Goal: Task Accomplishment & Management: Use online tool/utility

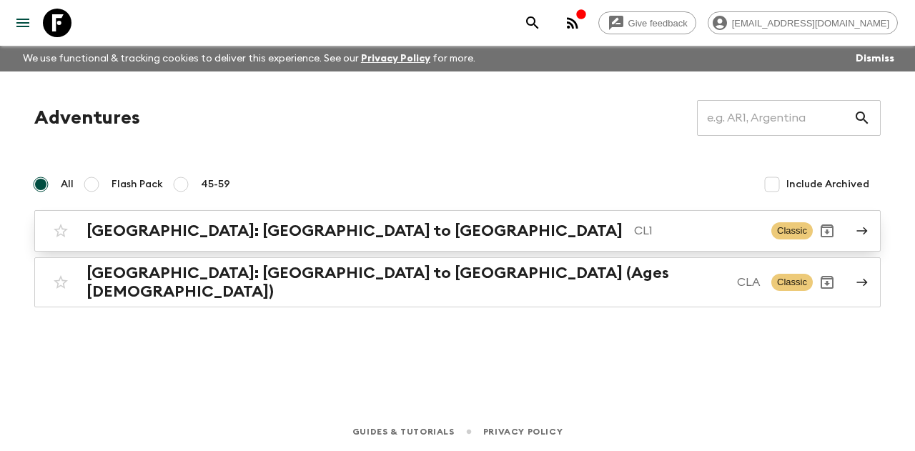
click at [165, 220] on div "[GEOGRAPHIC_DATA]: [GEOGRAPHIC_DATA] to Patagonia CL1 Classic" at bounding box center [429, 231] width 766 height 29
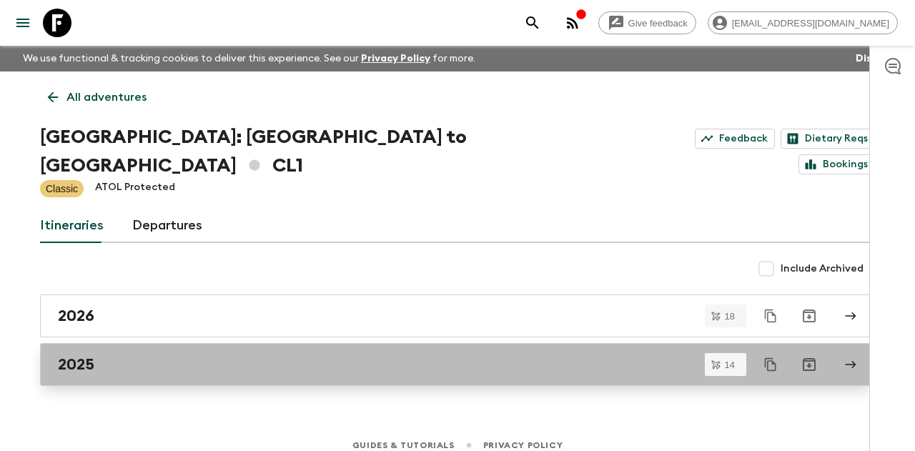
click at [376, 355] on div "2025" at bounding box center [444, 364] width 772 height 19
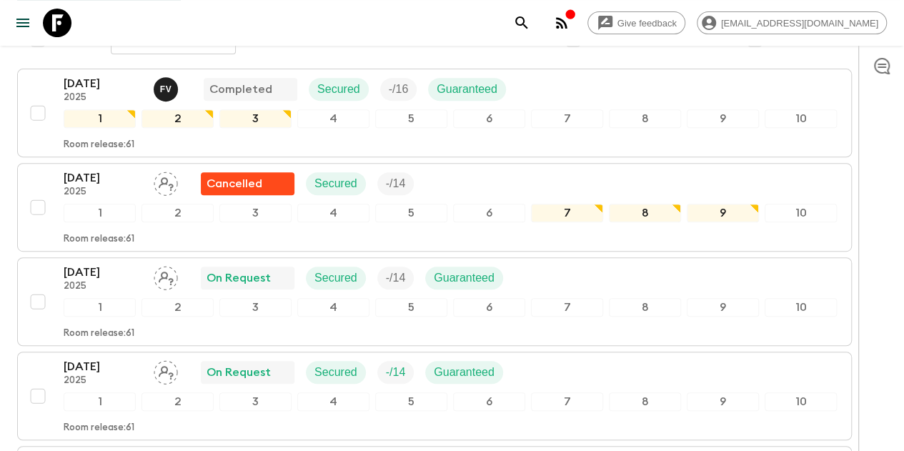
scroll to position [276, 0]
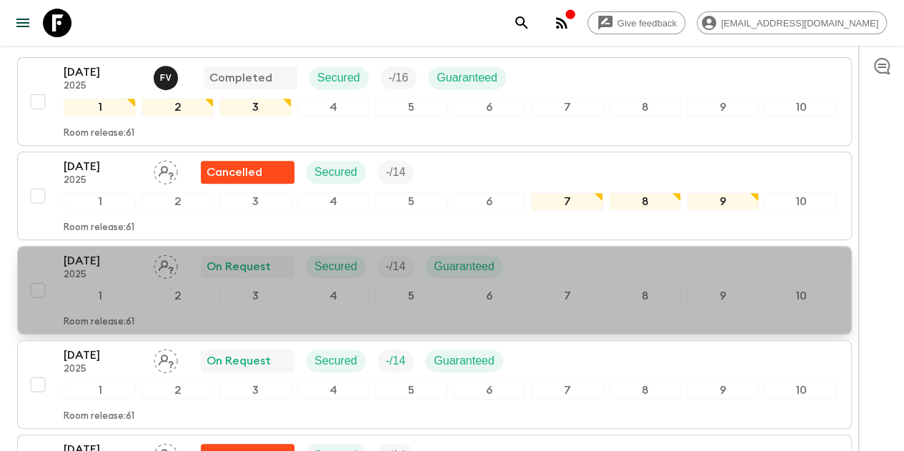
click at [132, 270] on p "2025" at bounding box center [103, 275] width 79 height 11
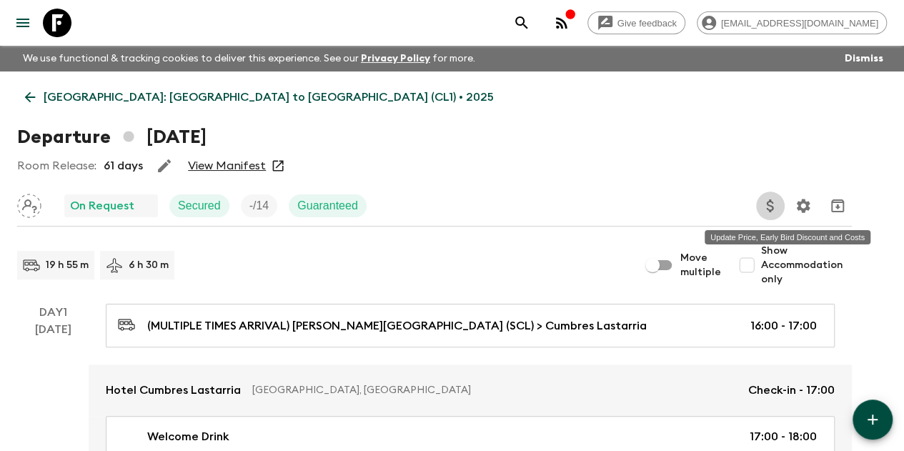
click at [774, 204] on icon "Update Price, Early Bird Discount and Costs" at bounding box center [769, 205] width 7 height 13
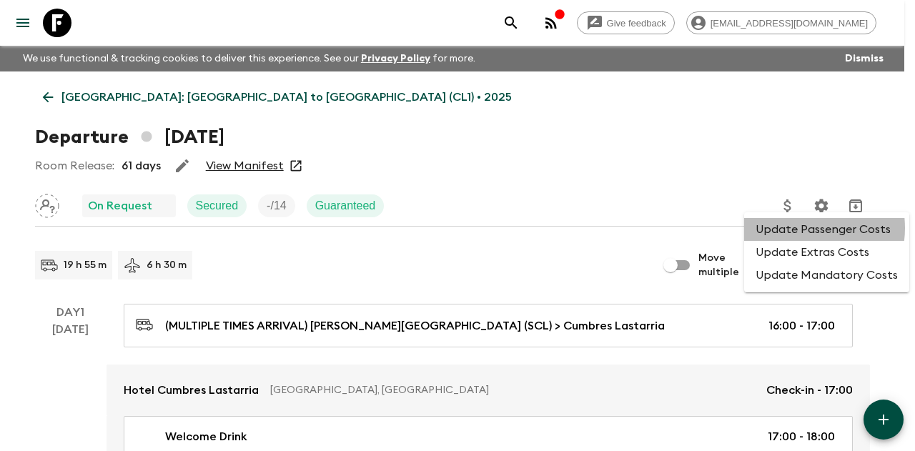
click at [798, 228] on li "Update Passenger Costs" at bounding box center [826, 229] width 165 height 23
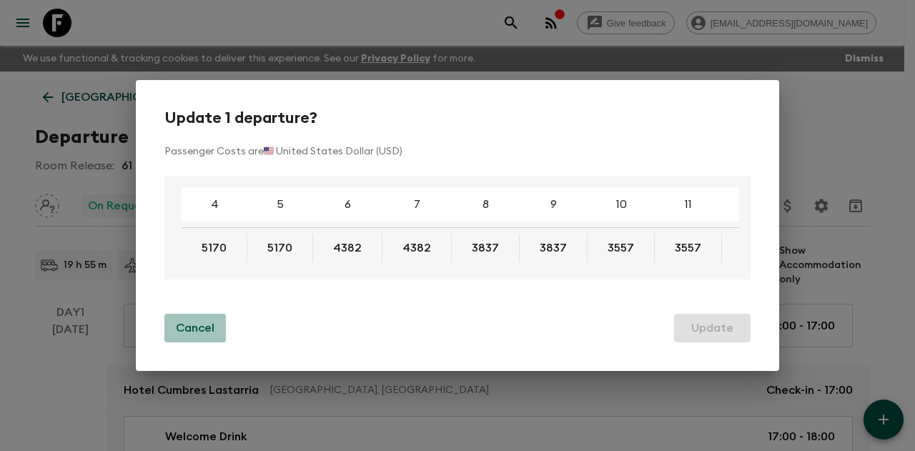
click at [207, 335] on p "Cancel" at bounding box center [195, 328] width 39 height 17
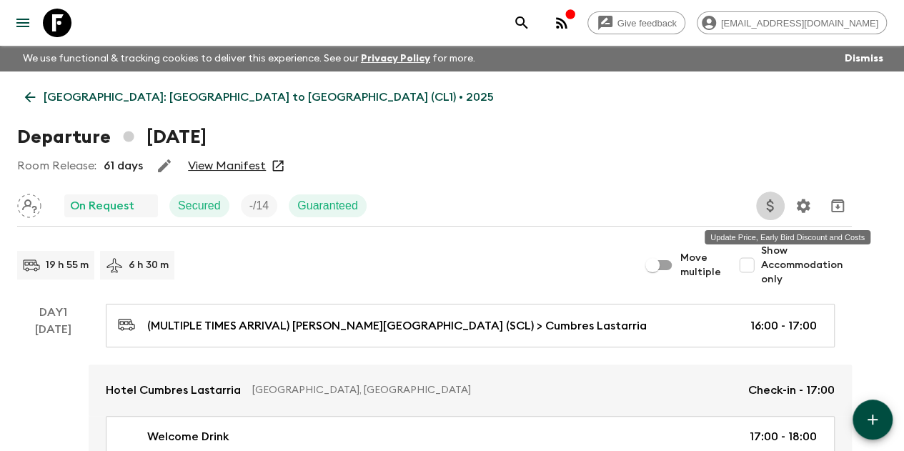
click at [785, 217] on button "Update Price, Early Bird Discount and Costs" at bounding box center [770, 206] width 29 height 29
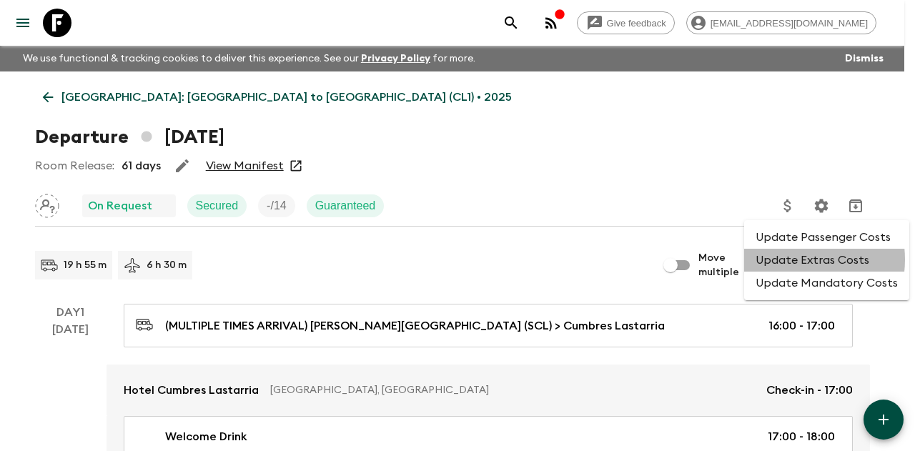
click at [789, 260] on li "Update Extras Costs" at bounding box center [826, 260] width 165 height 23
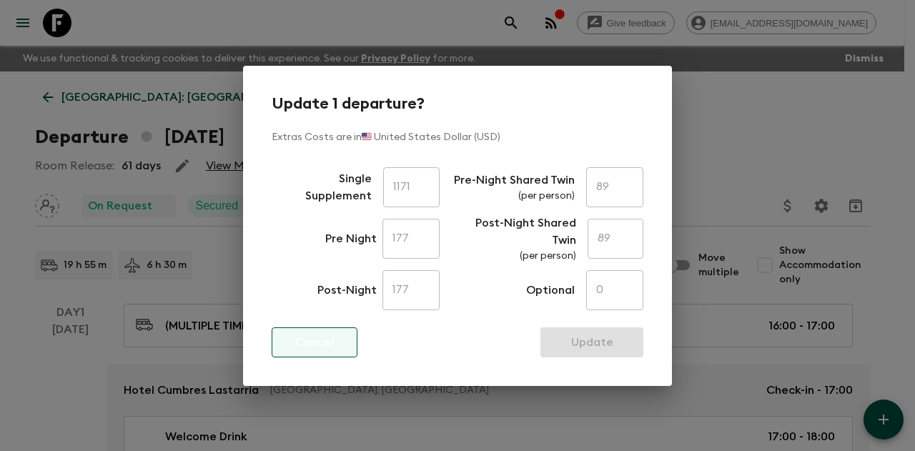
click at [297, 335] on p "Cancel" at bounding box center [314, 342] width 39 height 17
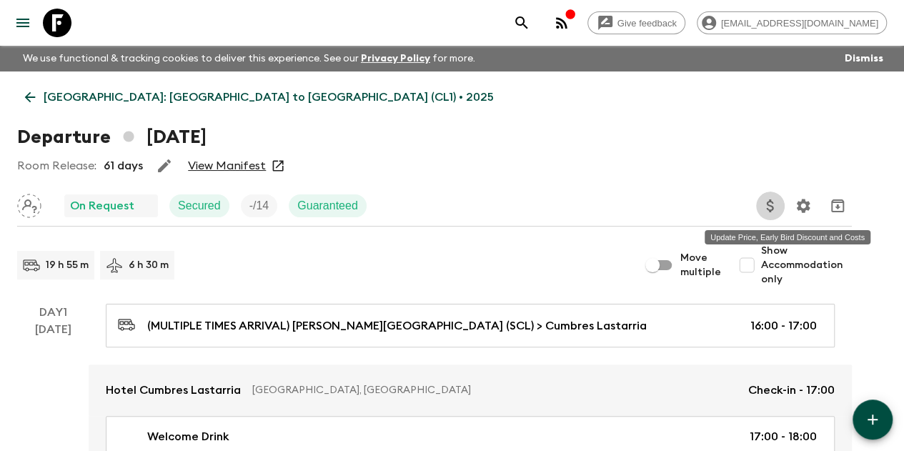
click at [774, 209] on icon "Update Price, Early Bird Discount and Costs" at bounding box center [769, 205] width 7 height 13
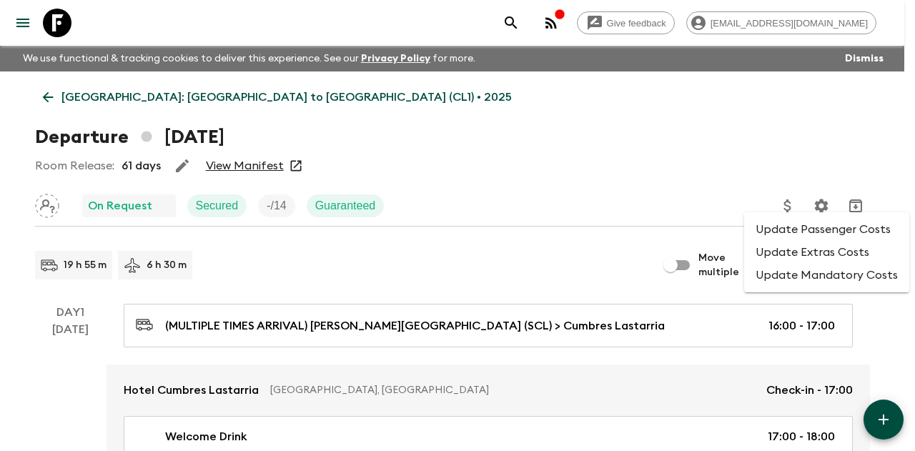
click at [787, 275] on li "Update Mandatory Costs" at bounding box center [826, 275] width 165 height 23
